Goal: Navigation & Orientation: Go to known website

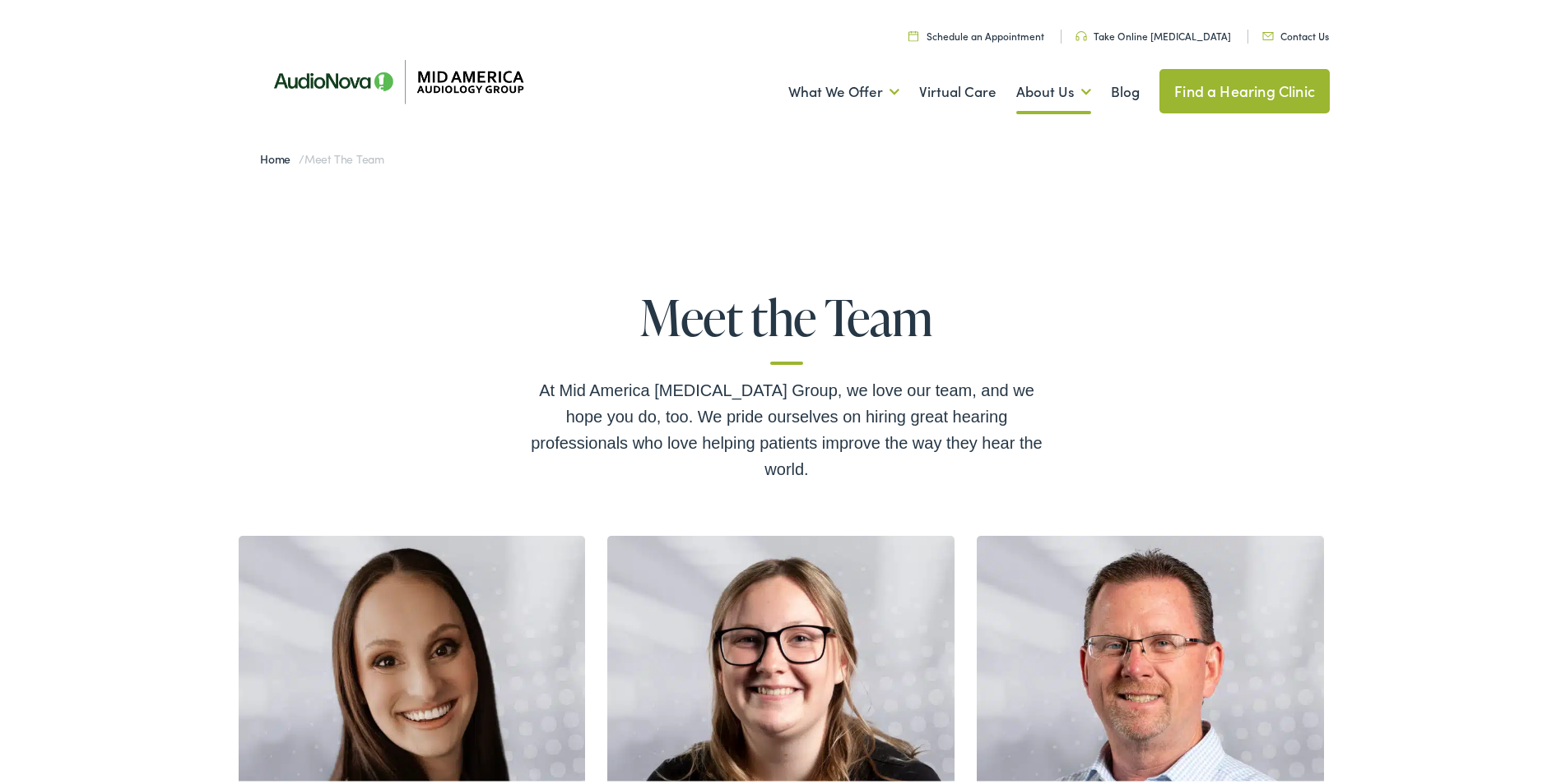
click at [268, 156] on link "Home" at bounding box center [279, 155] width 38 height 17
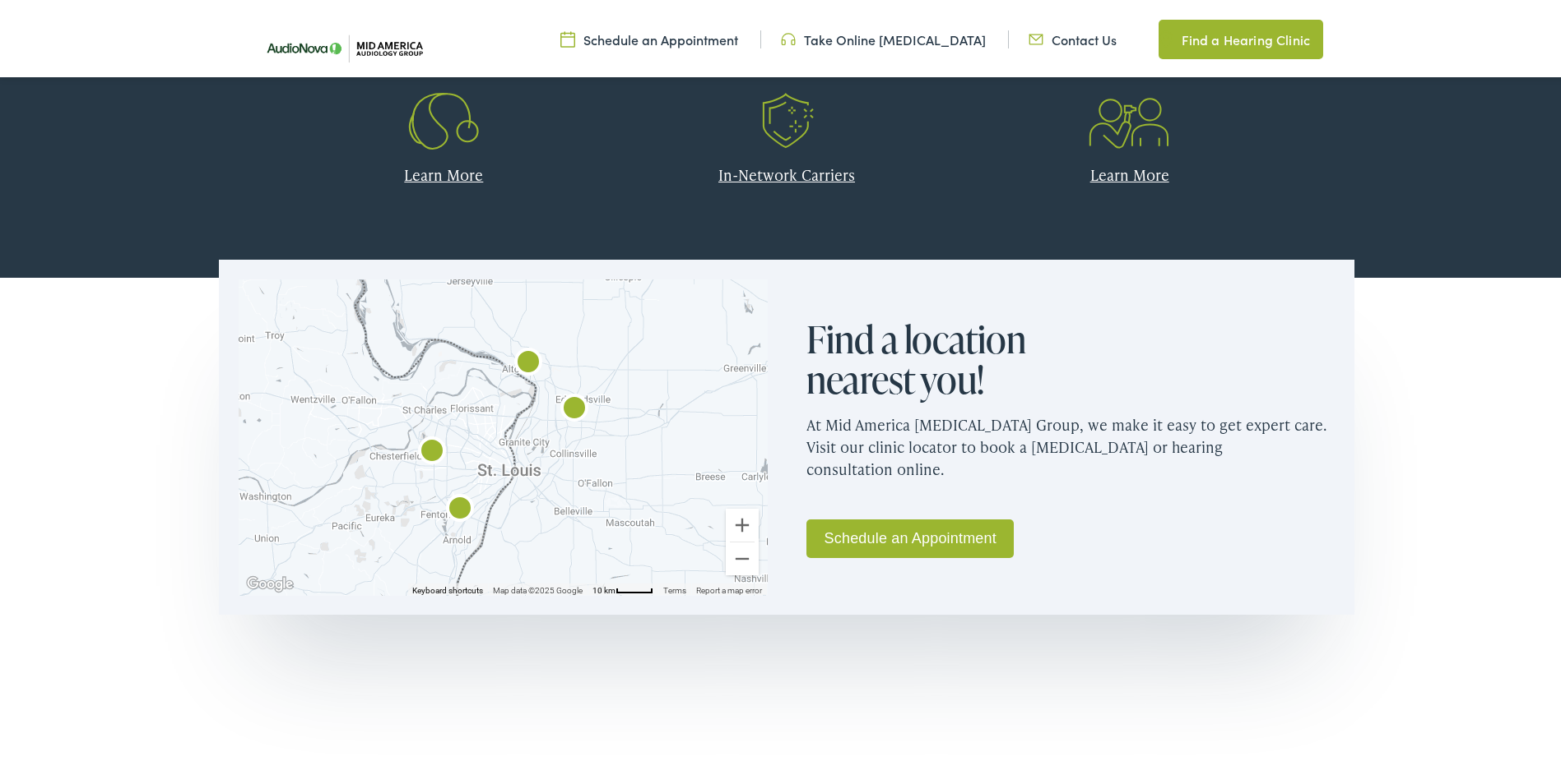
scroll to position [822, 0]
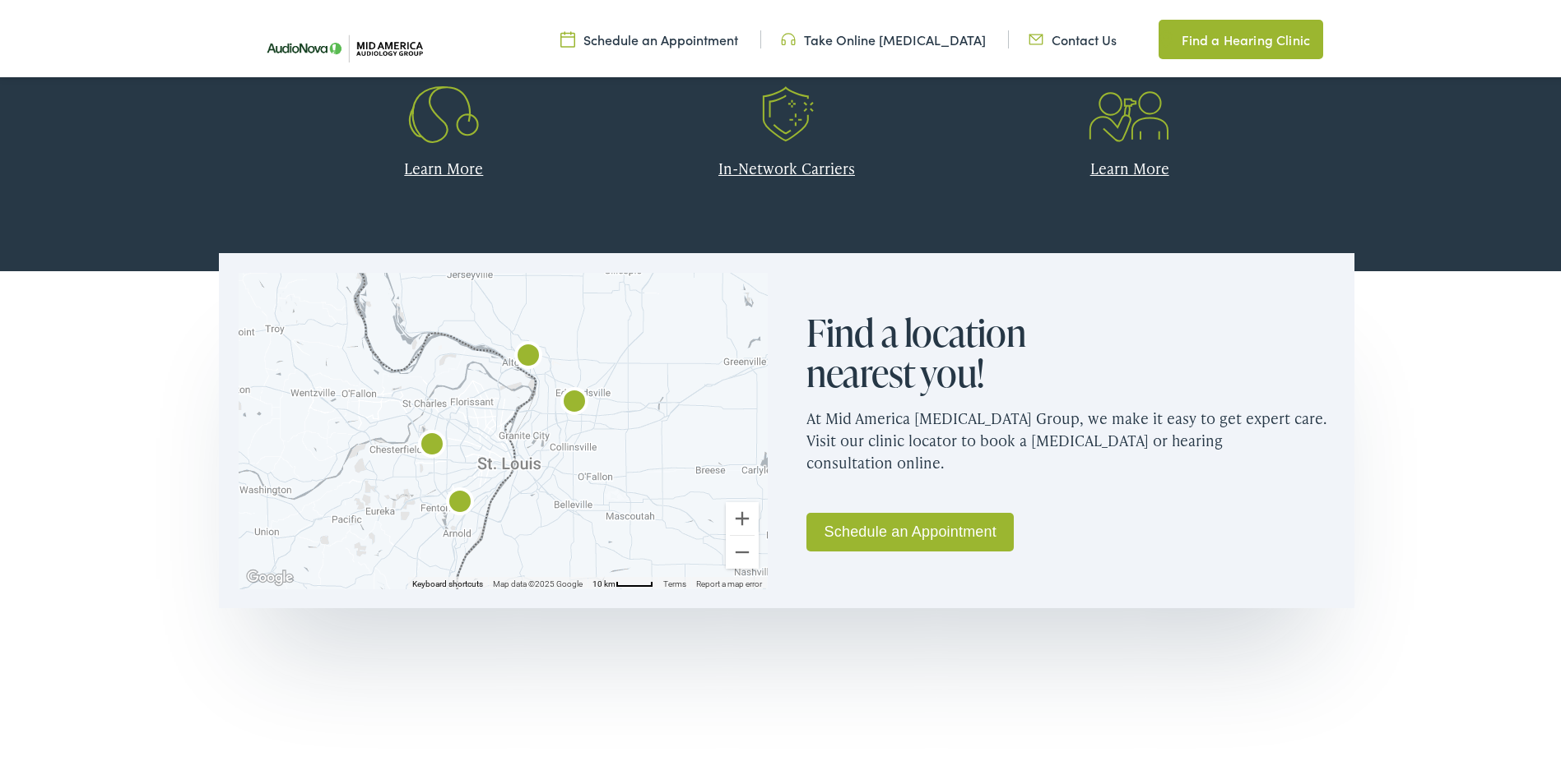
click at [458, 496] on img "AudioNova" at bounding box center [459, 500] width 39 height 39
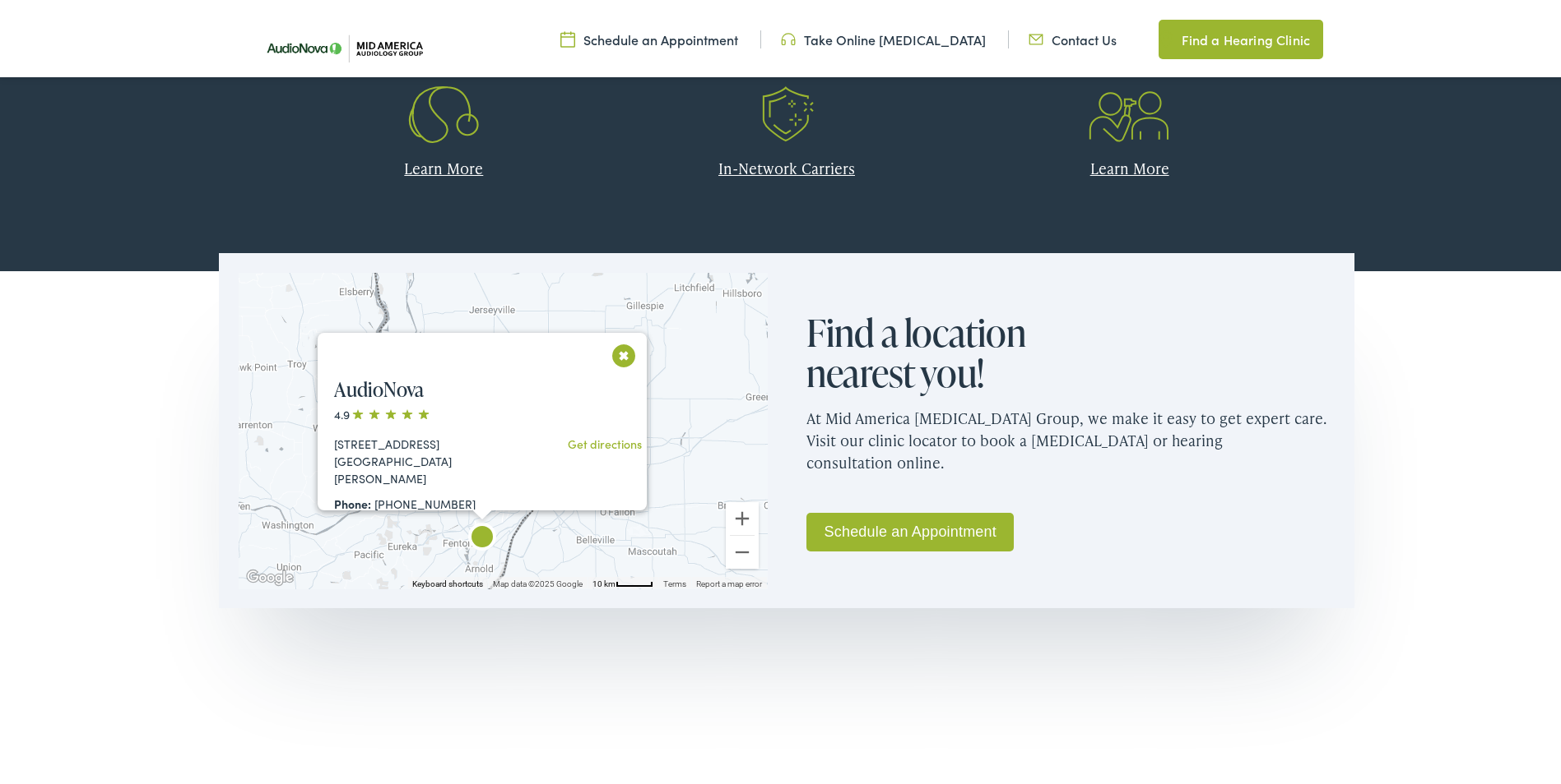
click at [617, 341] on button "Close" at bounding box center [624, 352] width 29 height 29
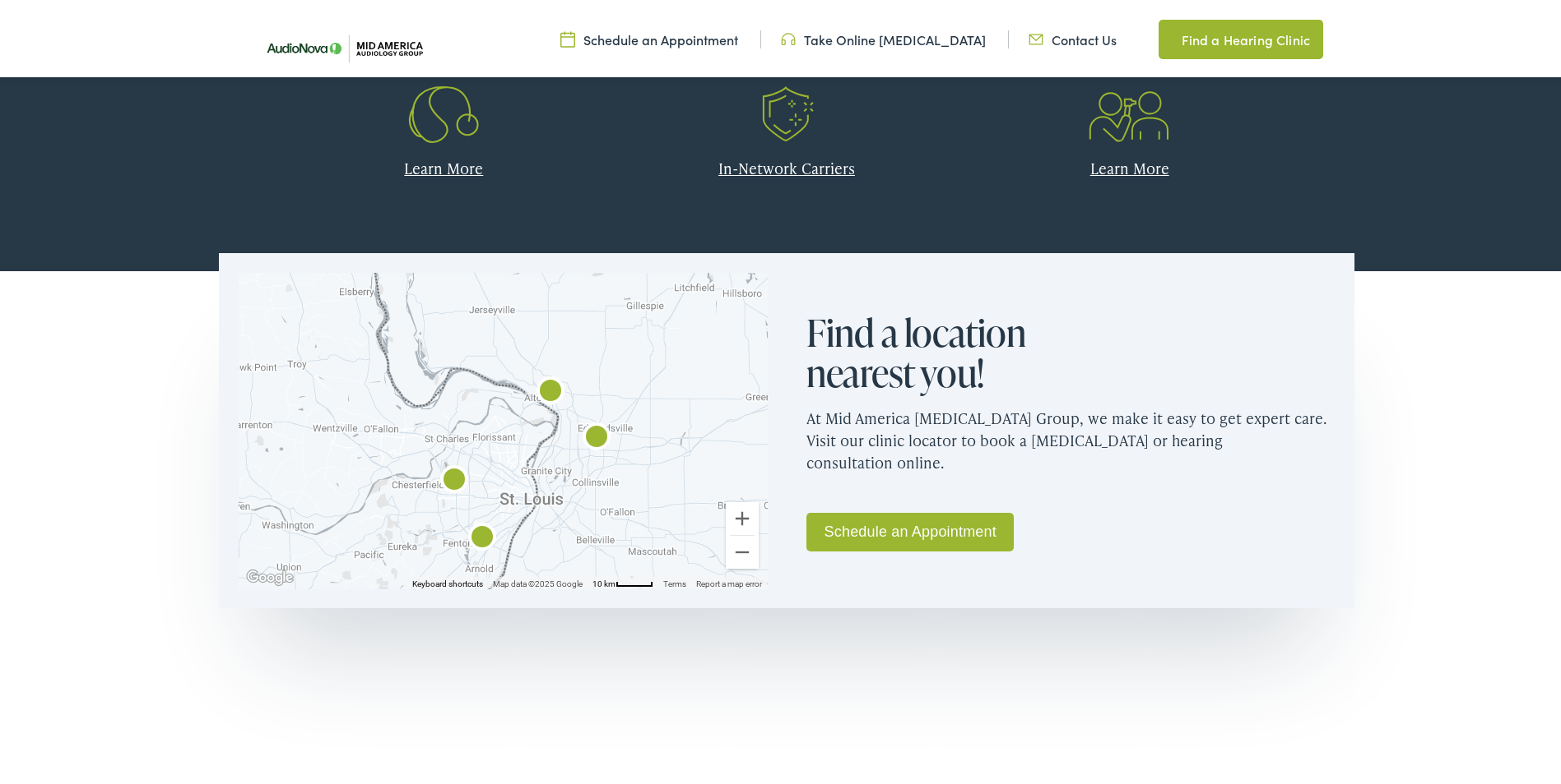
click at [445, 472] on img "AudioNova" at bounding box center [454, 478] width 39 height 39
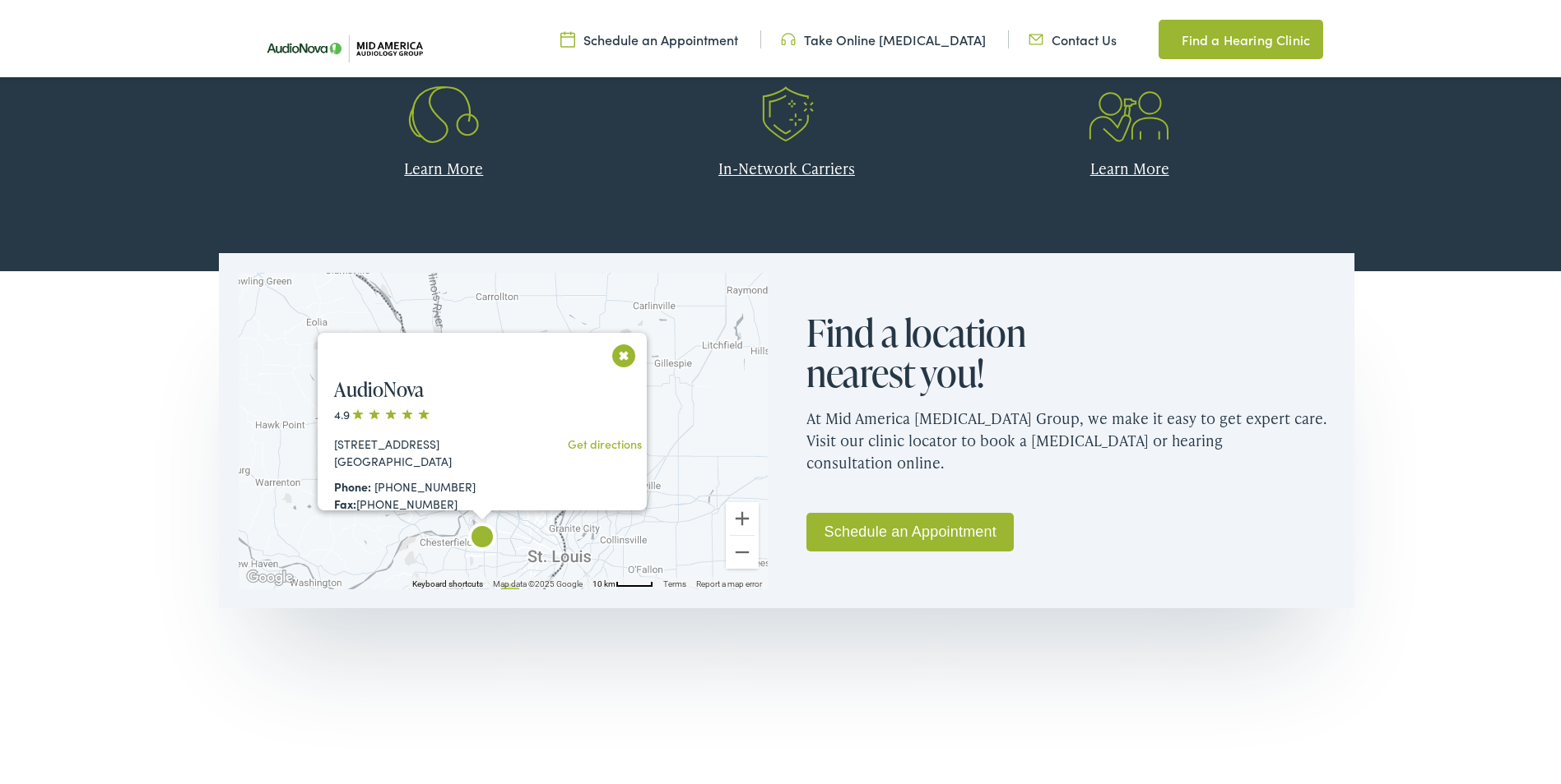
click at [623, 343] on button "Close" at bounding box center [624, 352] width 29 height 29
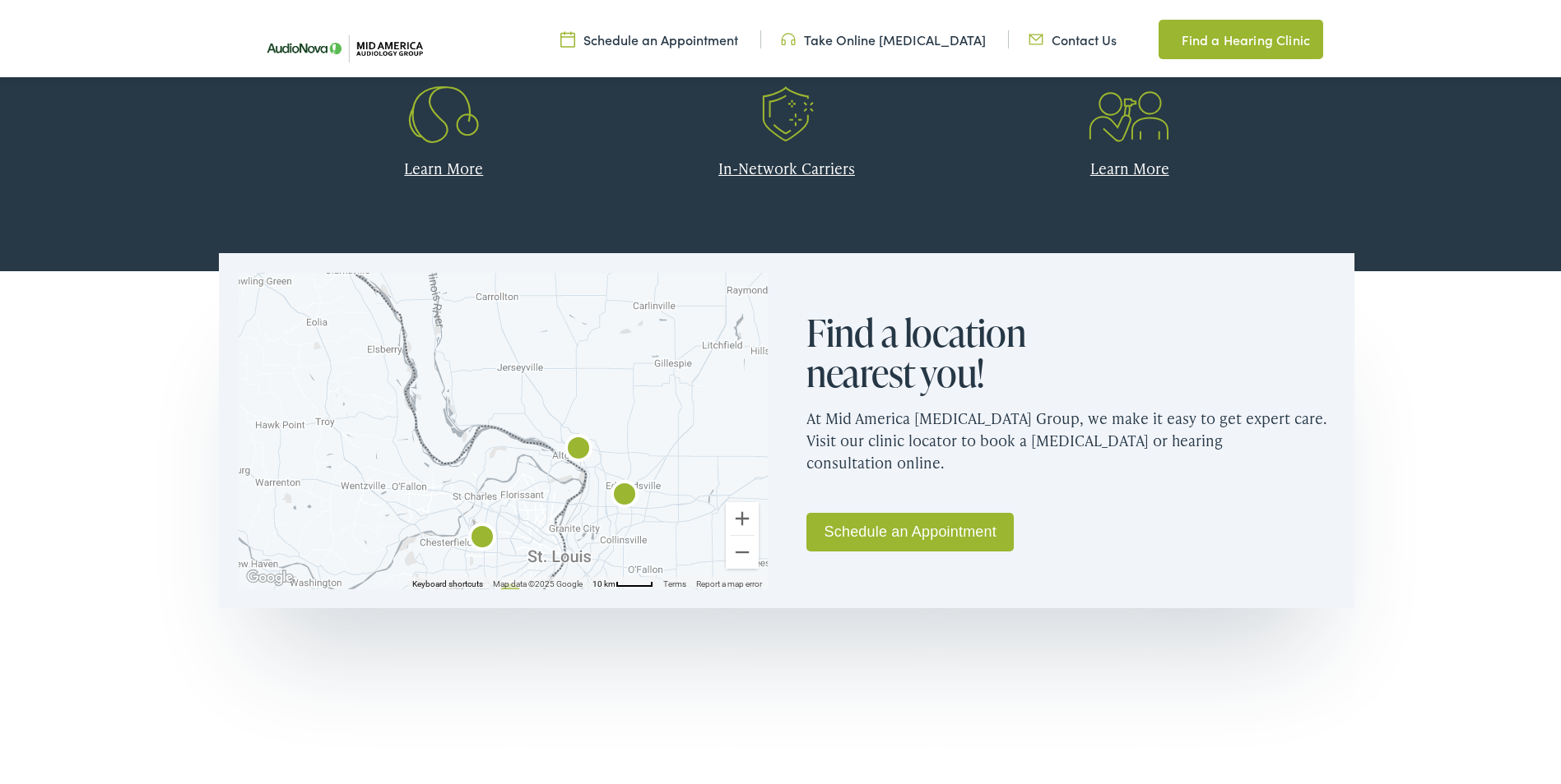
click at [565, 446] on img "AudioNova" at bounding box center [578, 447] width 39 height 39
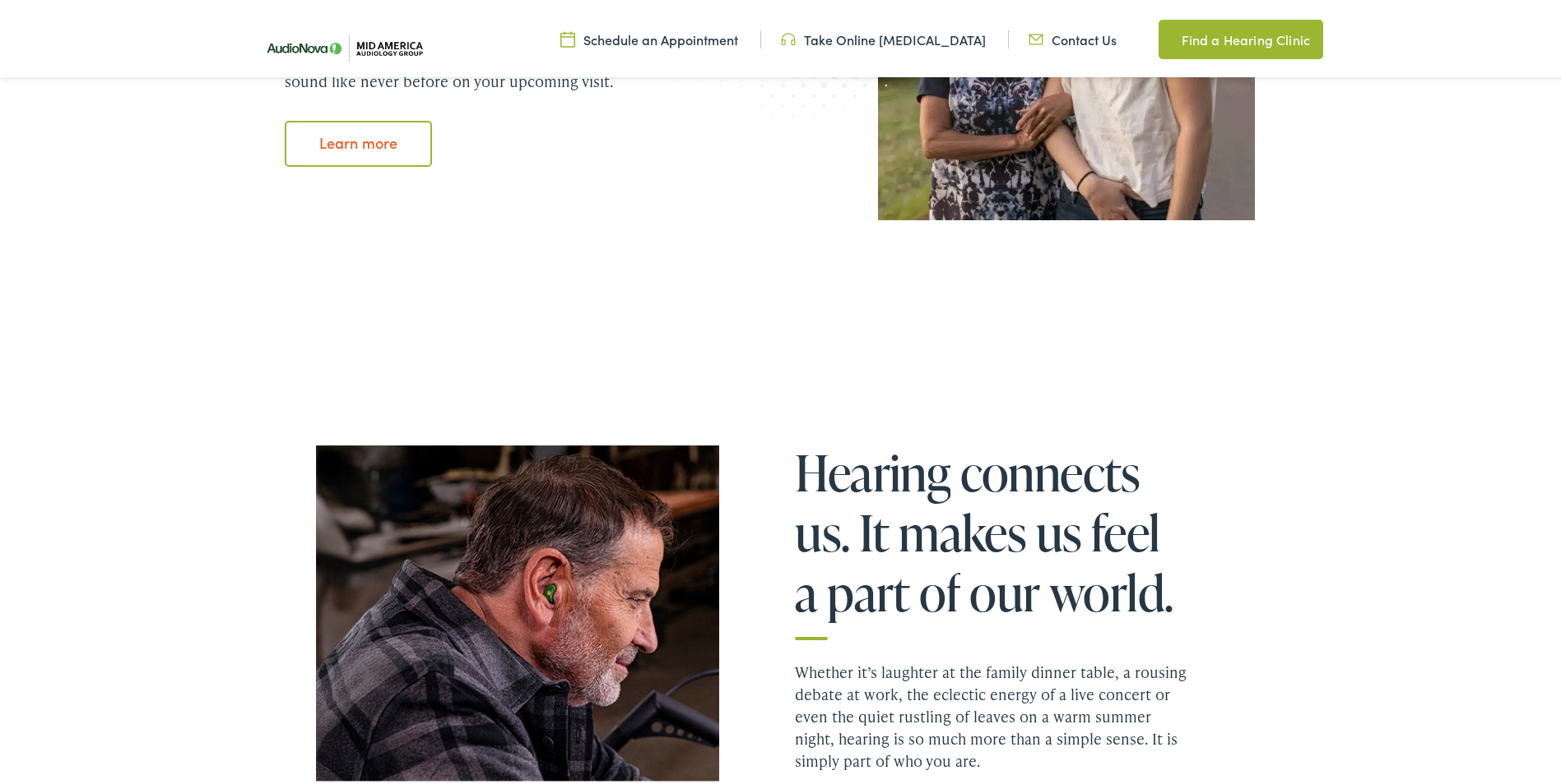
scroll to position [1809, 0]
